Goal: Answer question/provide support

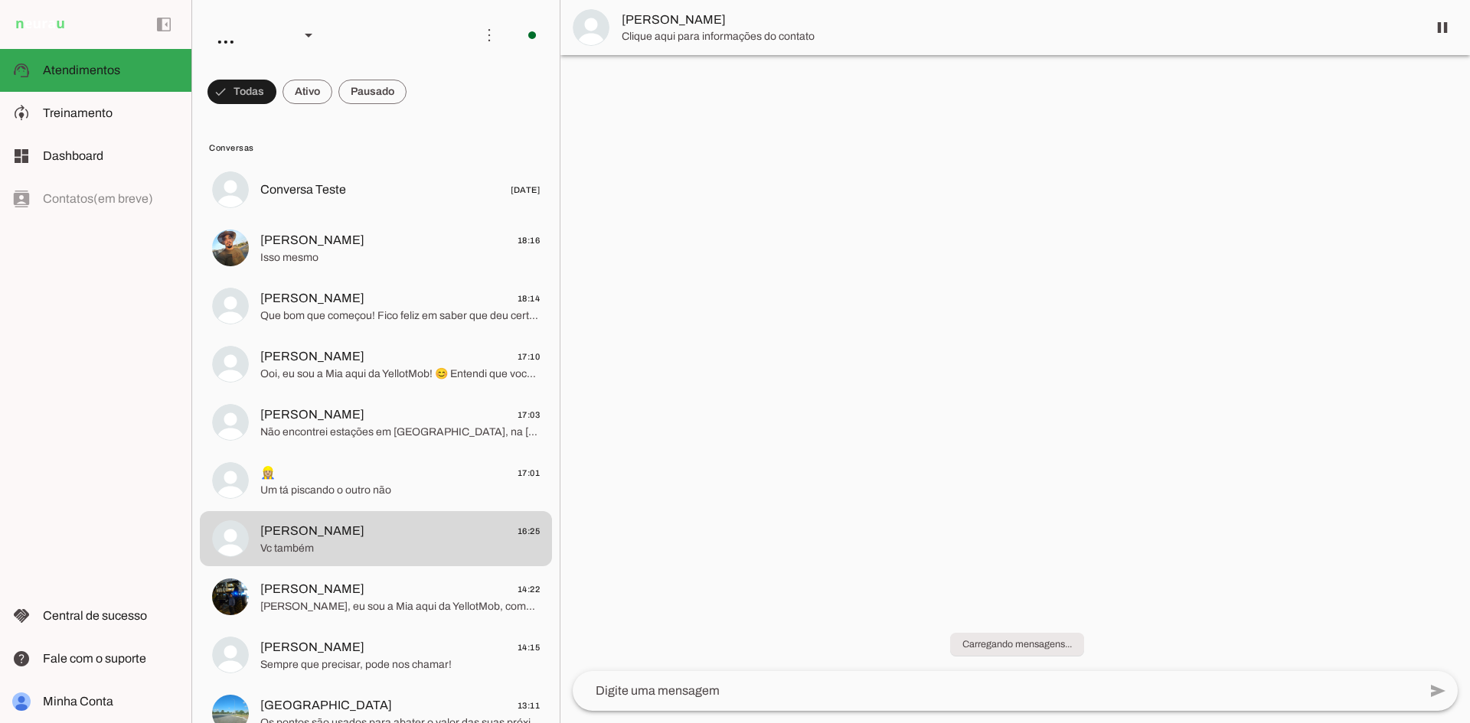
click at [919, 333] on div at bounding box center [1015, 361] width 910 height 723
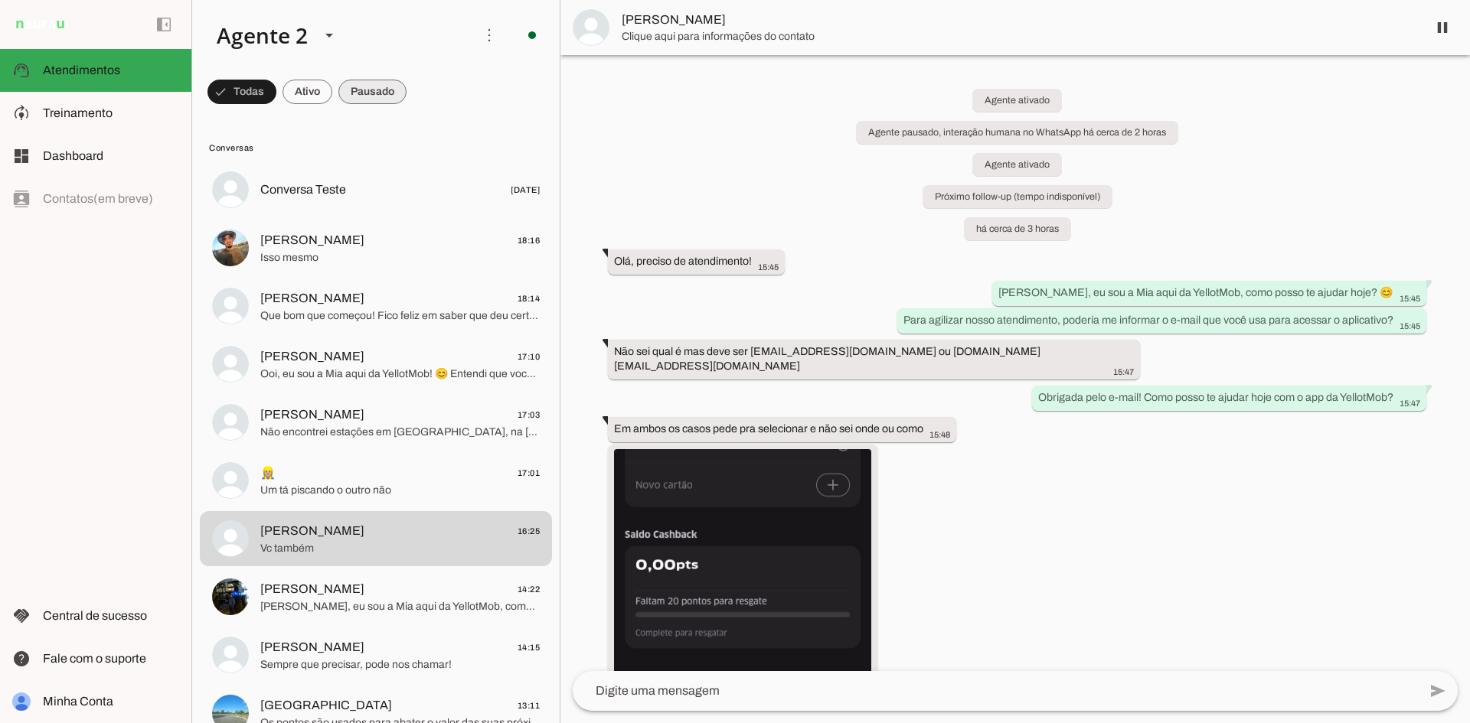
click at [276, 89] on span at bounding box center [241, 91] width 69 height 37
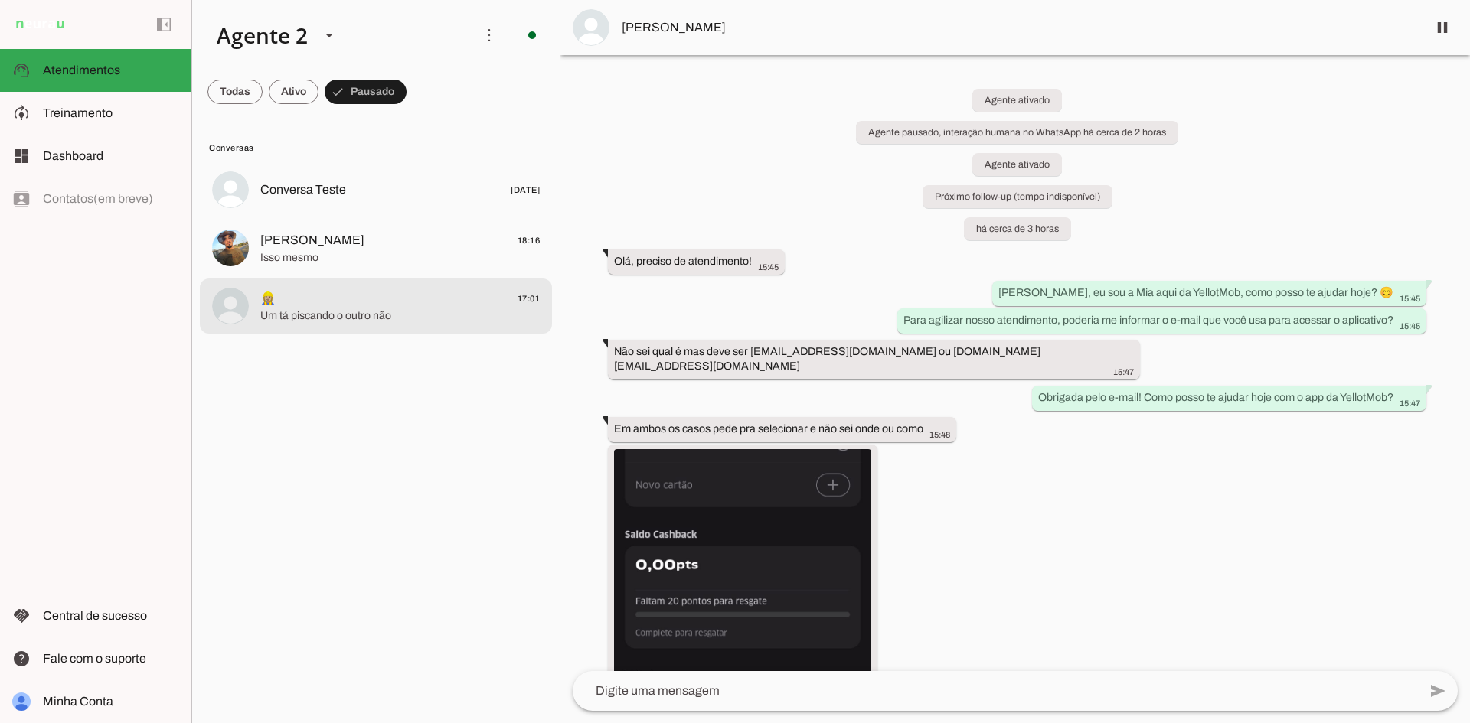
click at [406, 305] on span "👷🏼‍♀️ 17:01" at bounding box center [399, 298] width 279 height 19
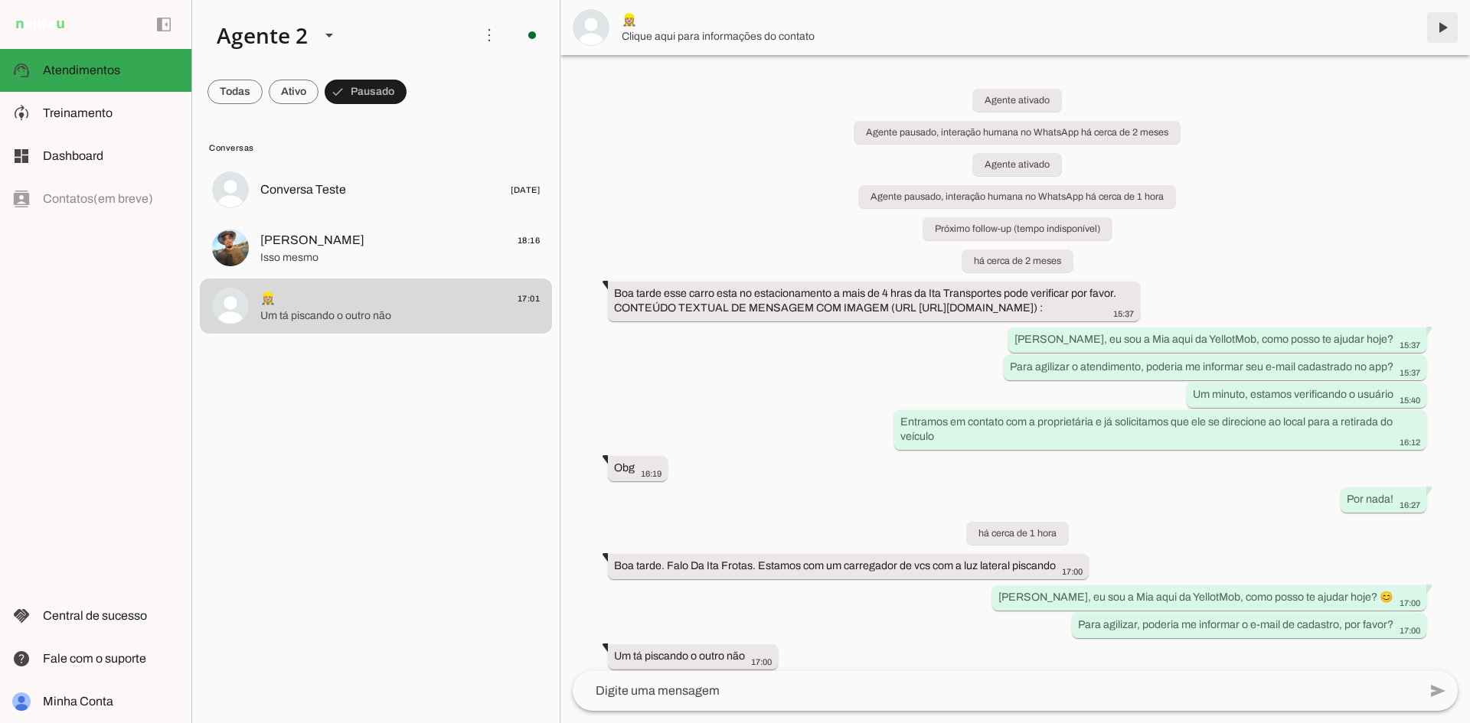
click at [1441, 24] on span at bounding box center [1442, 27] width 37 height 37
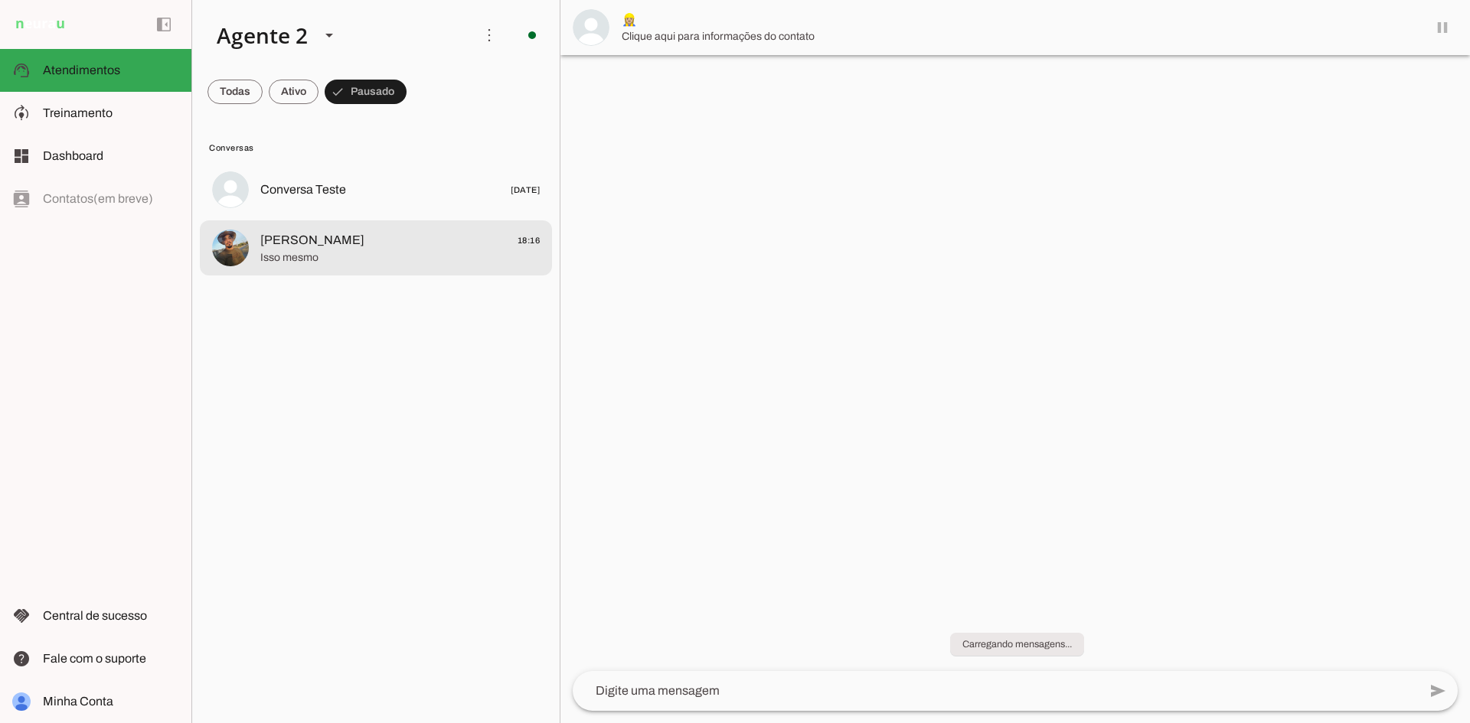
click at [419, 217] on md-item "[PERSON_NAME] 18:16 Isso mesmo" at bounding box center [376, 189] width 352 height 55
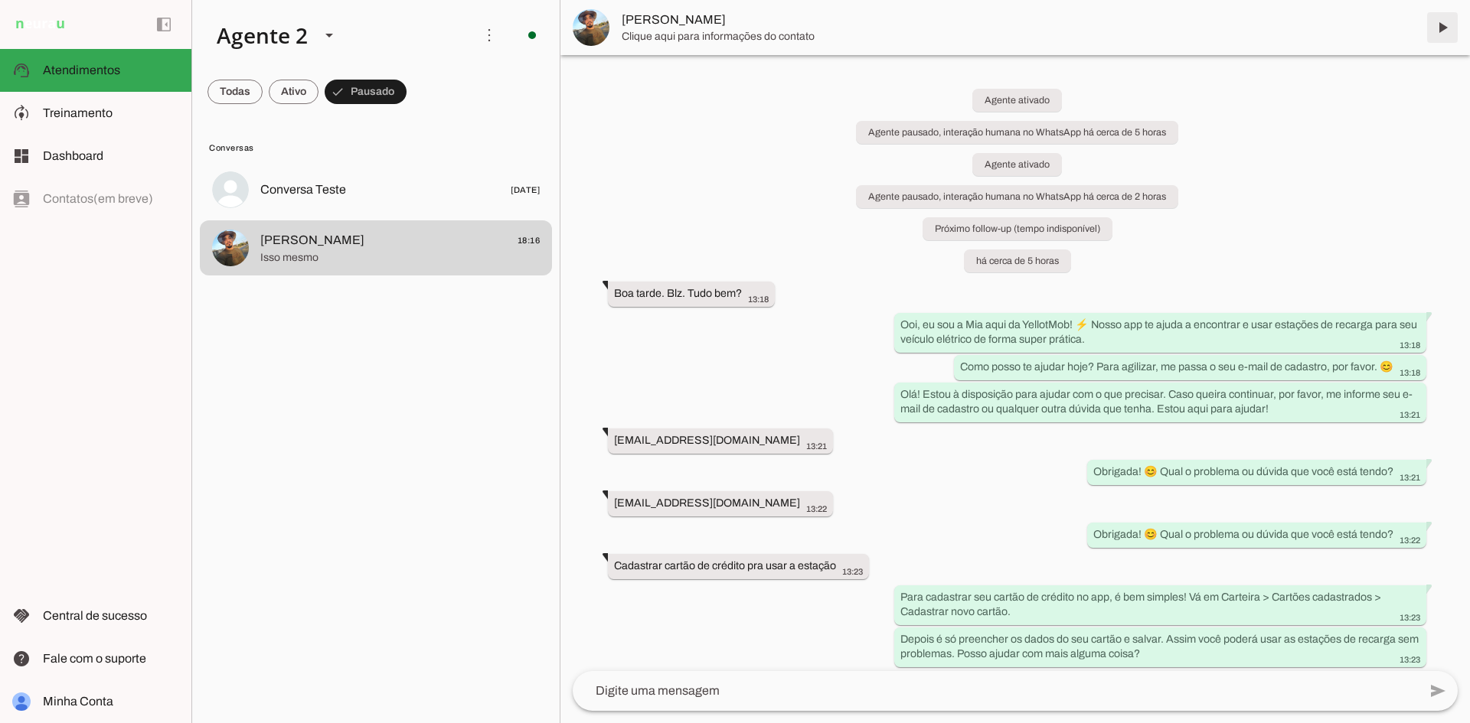
click at [1439, 29] on span at bounding box center [1442, 27] width 37 height 37
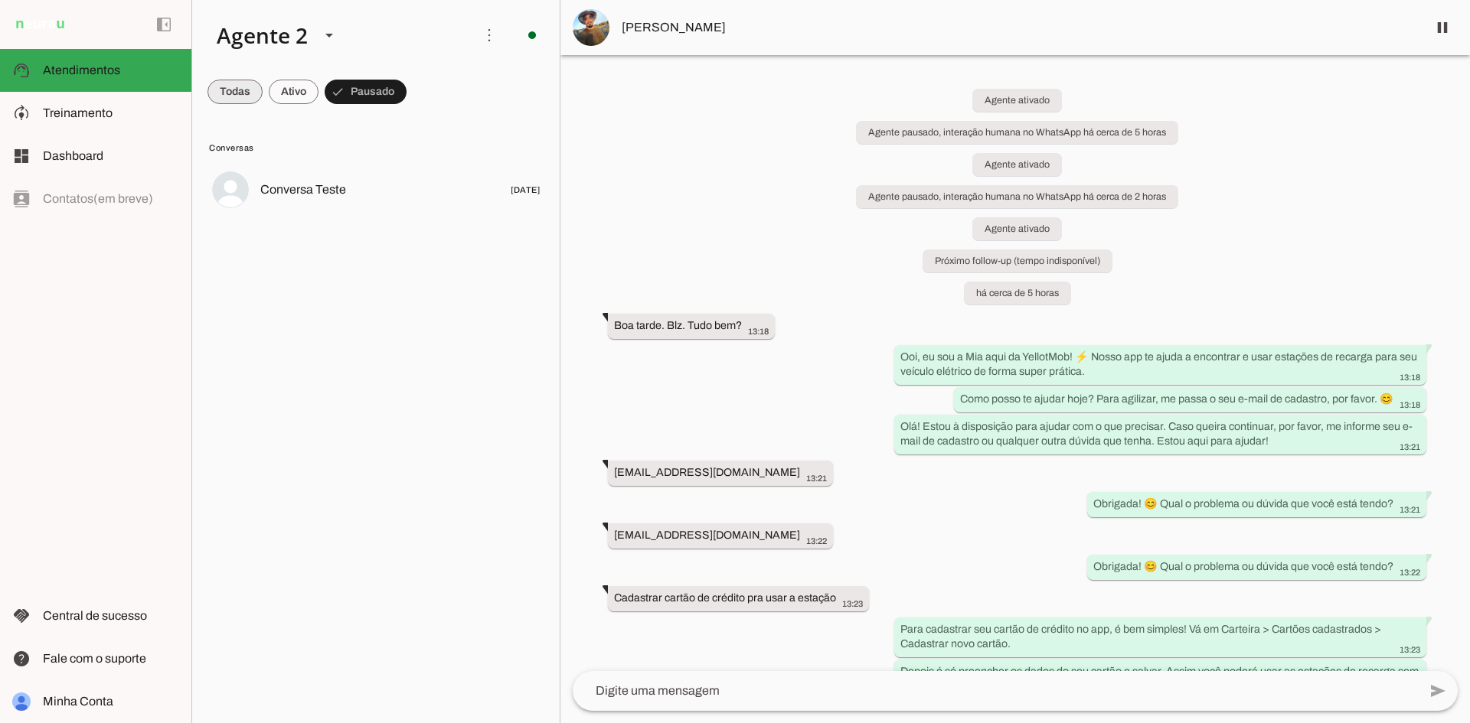
click at [239, 87] on span at bounding box center [234, 91] width 55 height 37
